Goal: Task Accomplishment & Management: Manage account settings

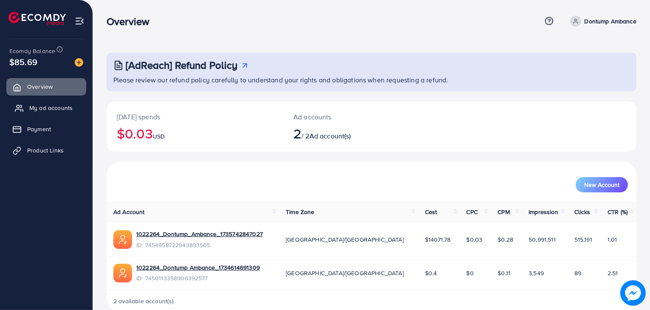
click at [43, 102] on link "My ad accounts" at bounding box center [46, 107] width 80 height 17
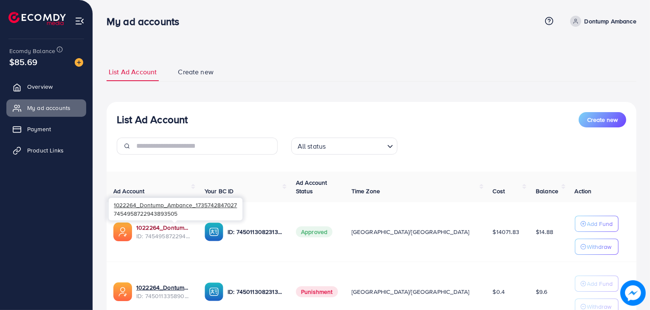
click at [161, 226] on link "1022264_Dontump_Ambance_1735742847027" at bounding box center [163, 227] width 55 height 8
click at [41, 152] on span "Product Links" at bounding box center [47, 150] width 37 height 8
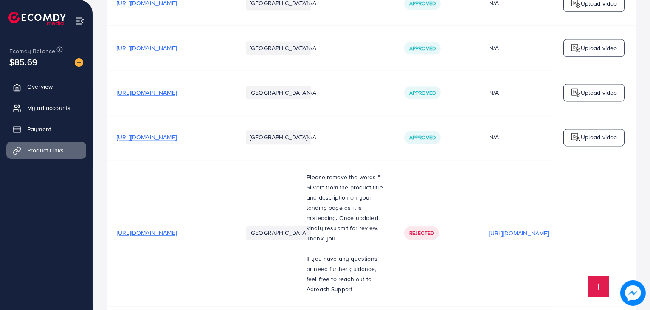
scroll to position [11836, 0]
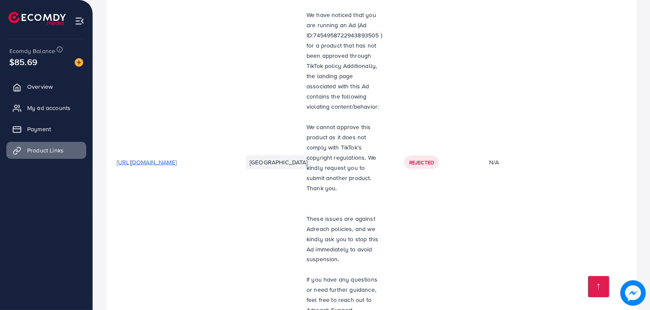
scroll to position [11241, 0]
